Goal: Task Accomplishment & Management: Manage account settings

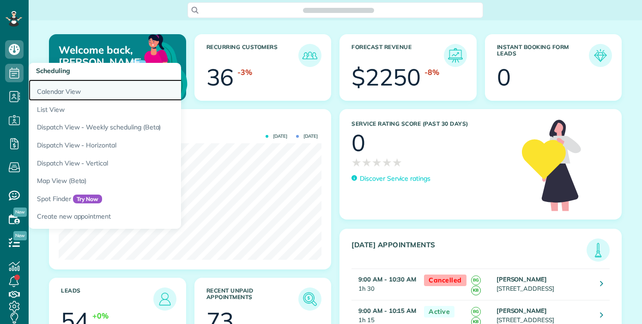
click at [58, 90] on link "Calendar View" at bounding box center [144, 89] width 231 height 21
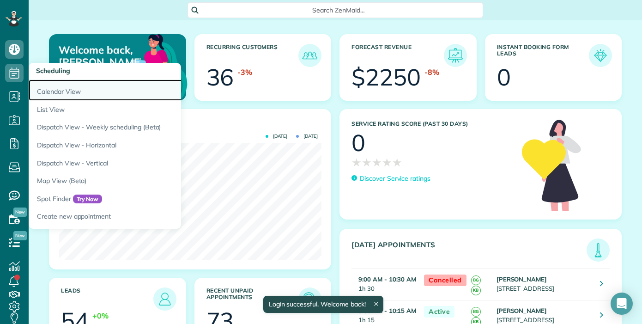
scroll to position [116, 263]
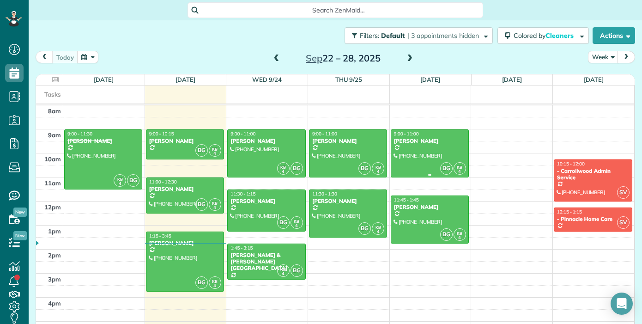
scroll to position [4, 4]
click at [283, 53] on div "Sep 22 – 28, 2025" at bounding box center [343, 58] width 148 height 15
click at [277, 58] on span at bounding box center [277, 59] width 10 height 8
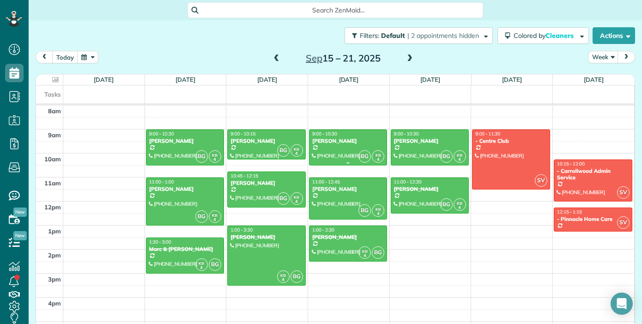
click at [330, 140] on div "[PERSON_NAME]" at bounding box center [348, 141] width 73 height 6
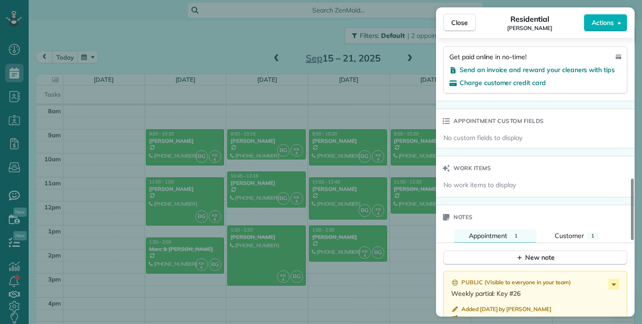
scroll to position [636, 0]
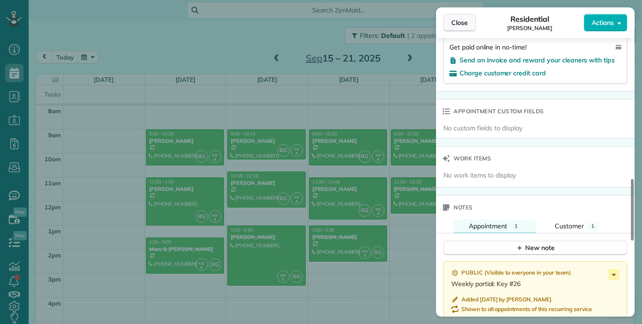
click at [469, 22] on button "Close" at bounding box center [460, 23] width 32 height 18
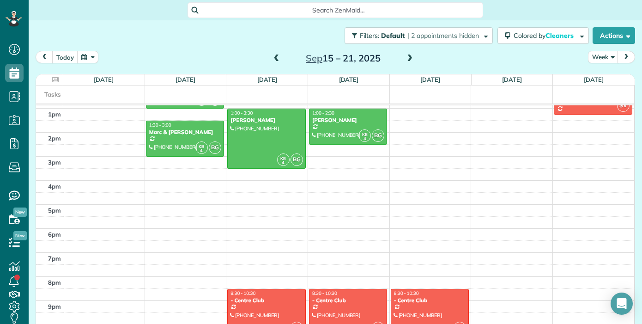
scroll to position [139, 0]
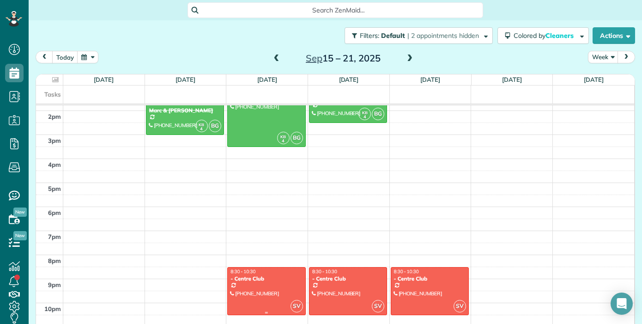
click at [264, 305] on div at bounding box center [266, 291] width 77 height 47
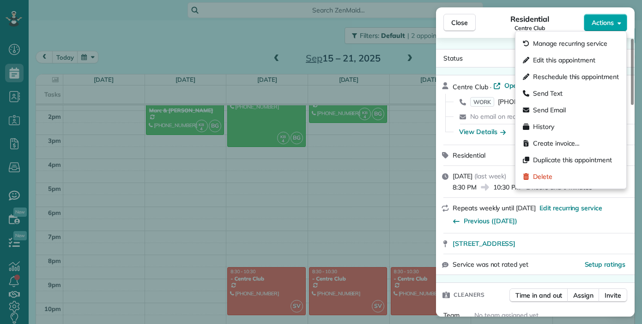
click at [601, 28] on button "Actions" at bounding box center [605, 23] width 43 height 18
click at [598, 45] on span "Manage recurring service" at bounding box center [570, 43] width 74 height 9
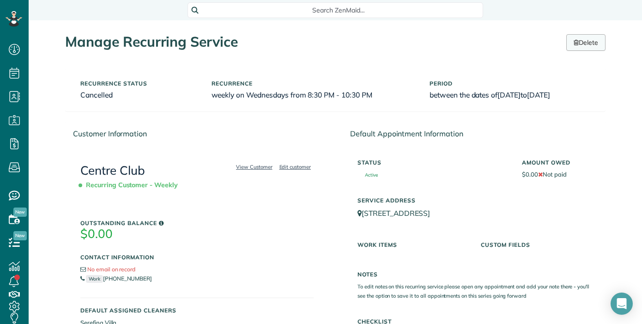
click at [586, 44] on link "Delete" at bounding box center [586, 42] width 39 height 17
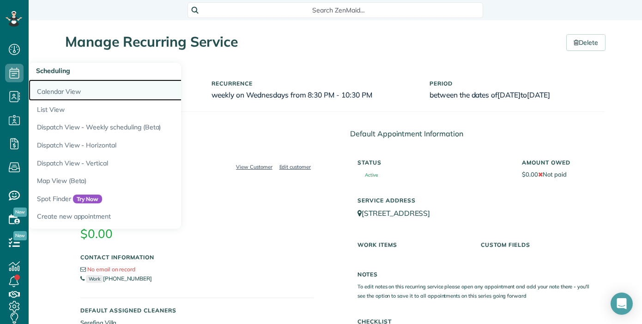
click at [39, 85] on link "Calendar View" at bounding box center [144, 89] width 231 height 21
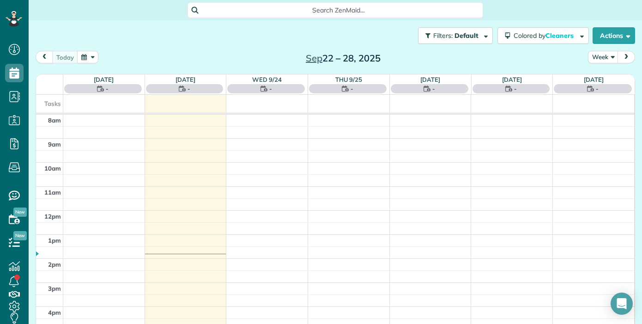
scroll to position [4, 4]
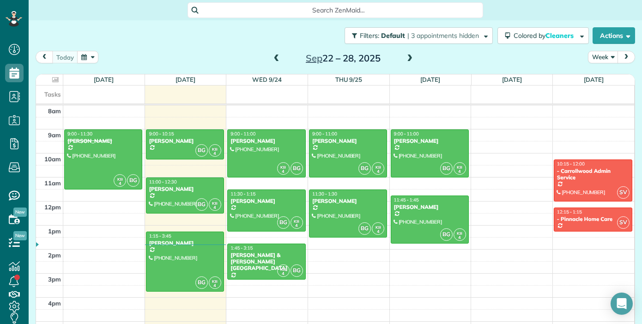
click at [277, 59] on span at bounding box center [277, 59] width 10 height 8
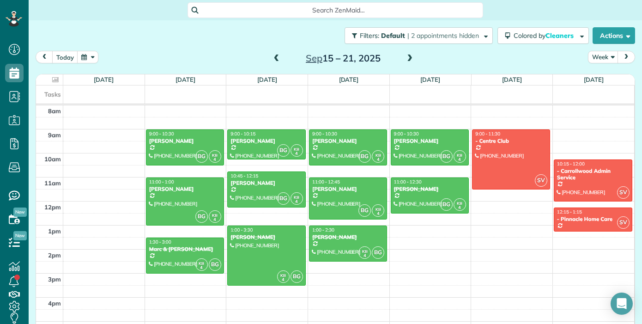
click at [409, 62] on span at bounding box center [410, 59] width 10 height 8
